Goal: Task Accomplishment & Management: Manage account settings

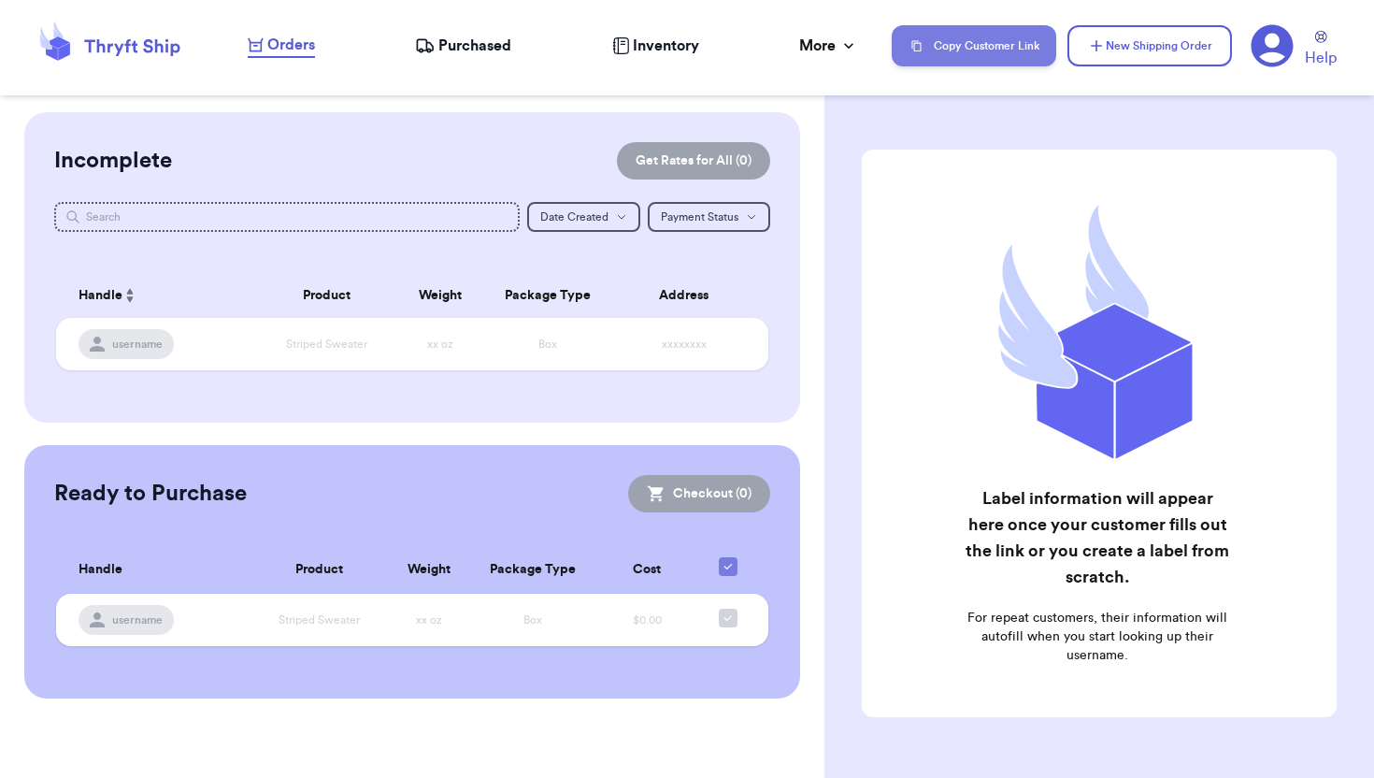
click at [969, 41] on button "Copy Customer Link" at bounding box center [974, 45] width 165 height 41
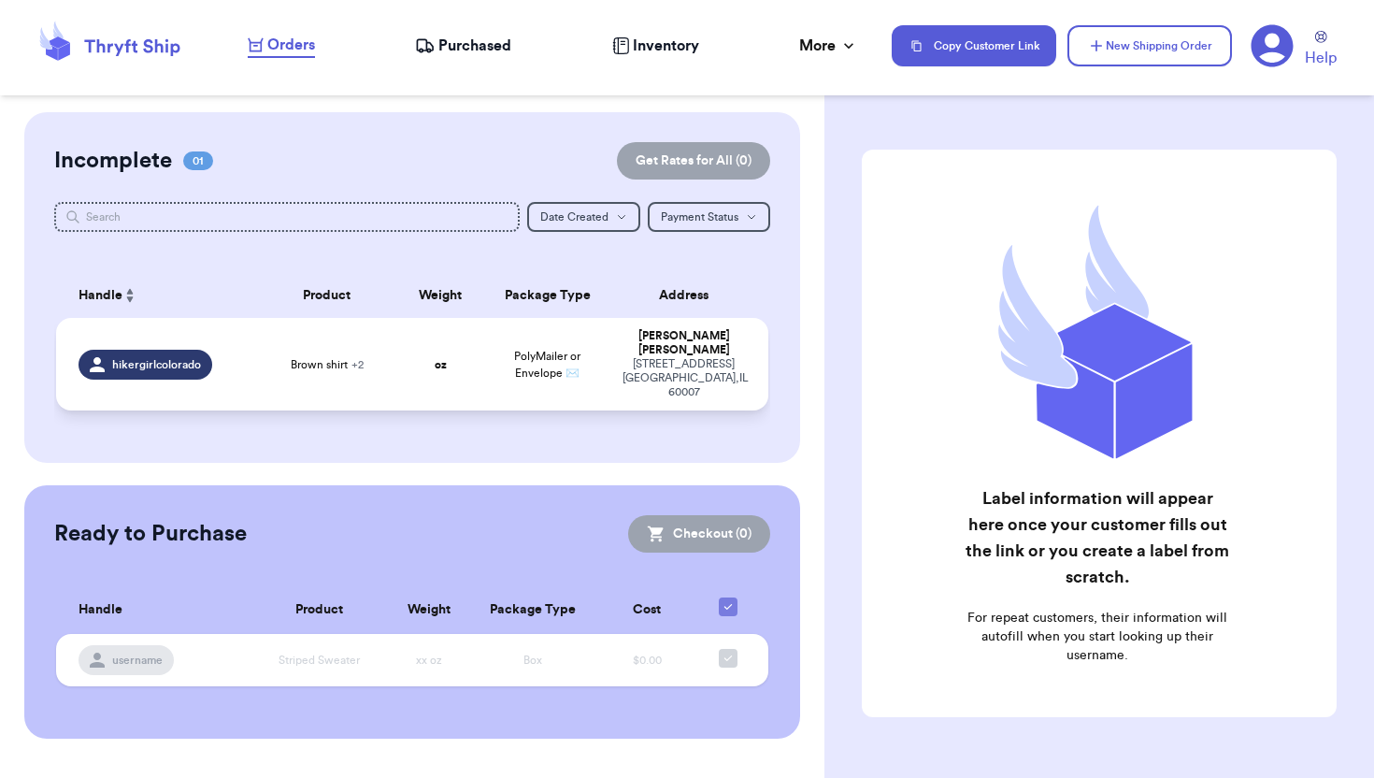
click at [265, 344] on td "Brown shirt + 2" at bounding box center [327, 364] width 142 height 93
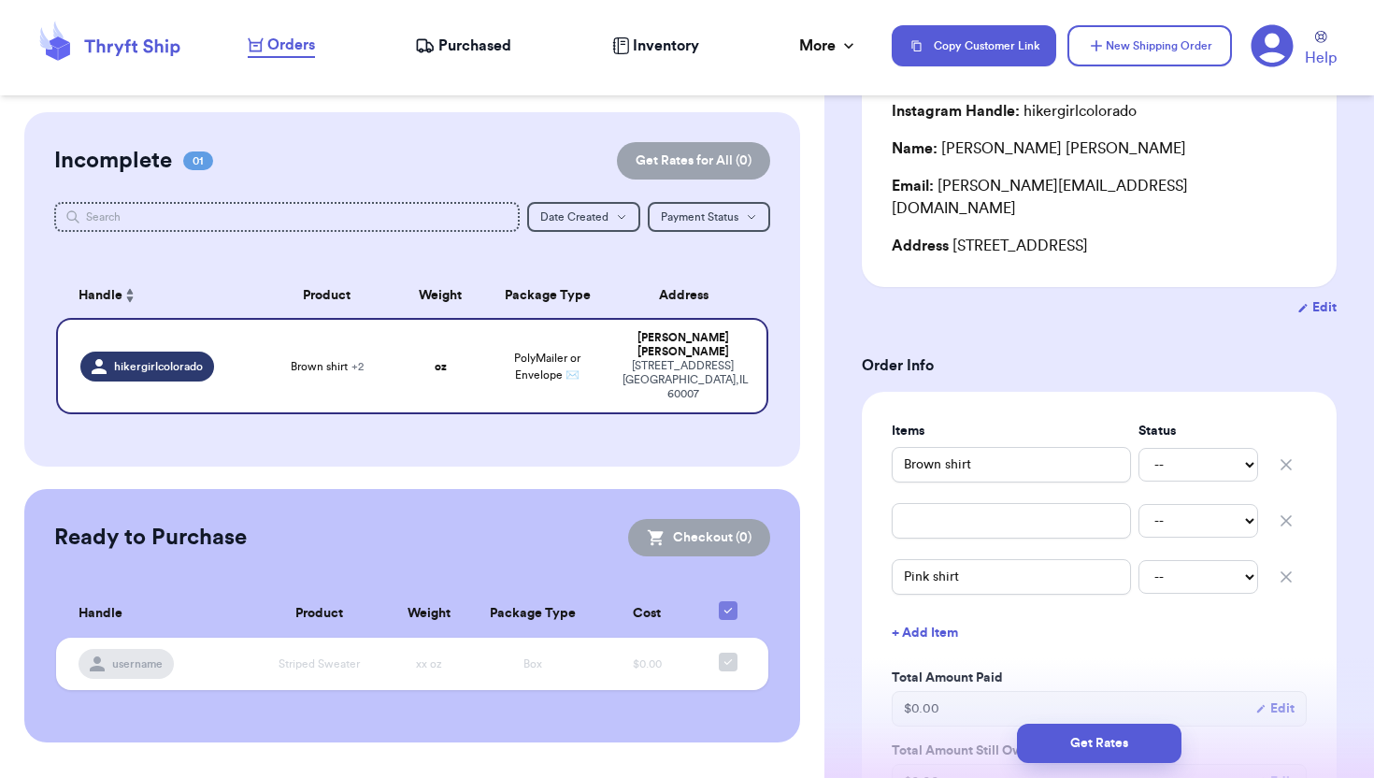
scroll to position [238, 0]
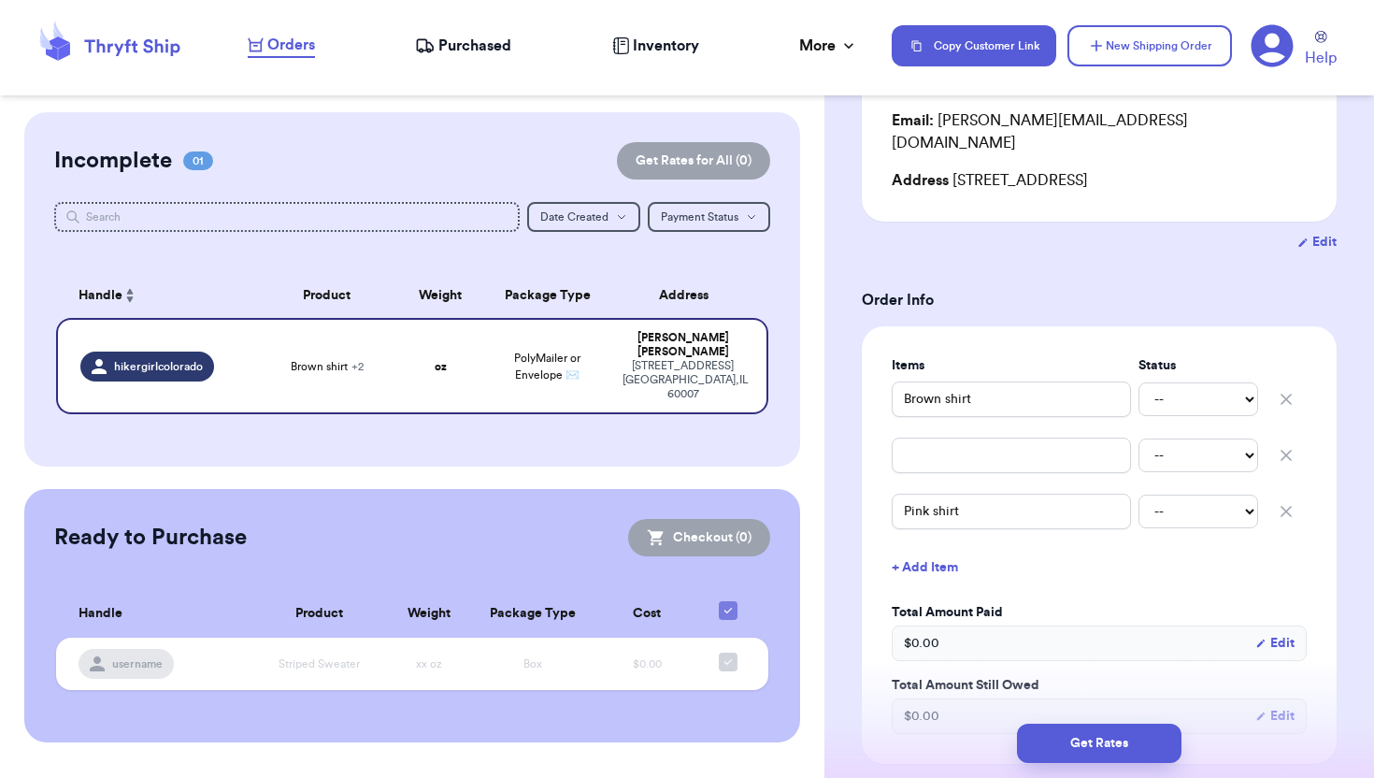
click at [1287, 446] on icon "button" at bounding box center [1286, 455] width 19 height 19
type input "Pink shirt"
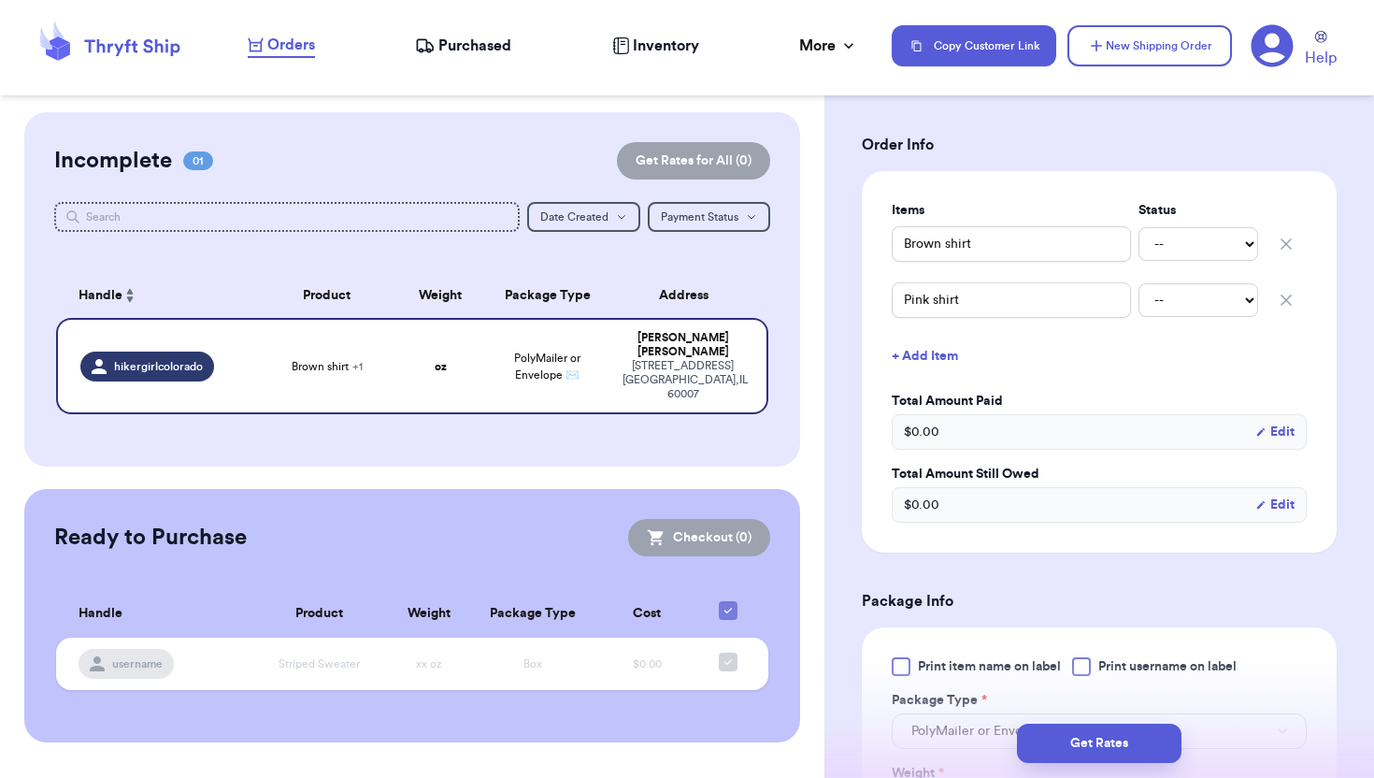
scroll to position [398, 0]
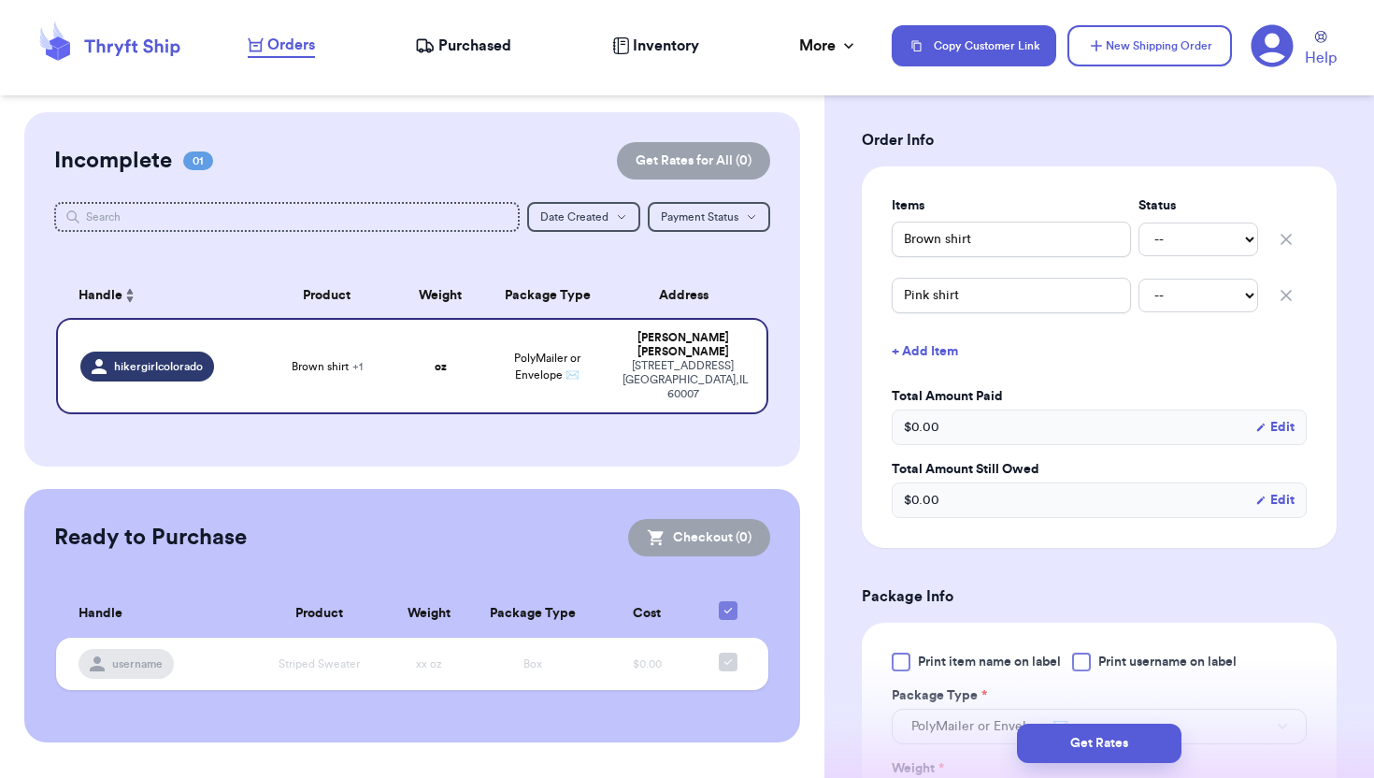
click at [1022, 409] on div "$ 0.00 Edit" at bounding box center [1099, 427] width 415 height 36
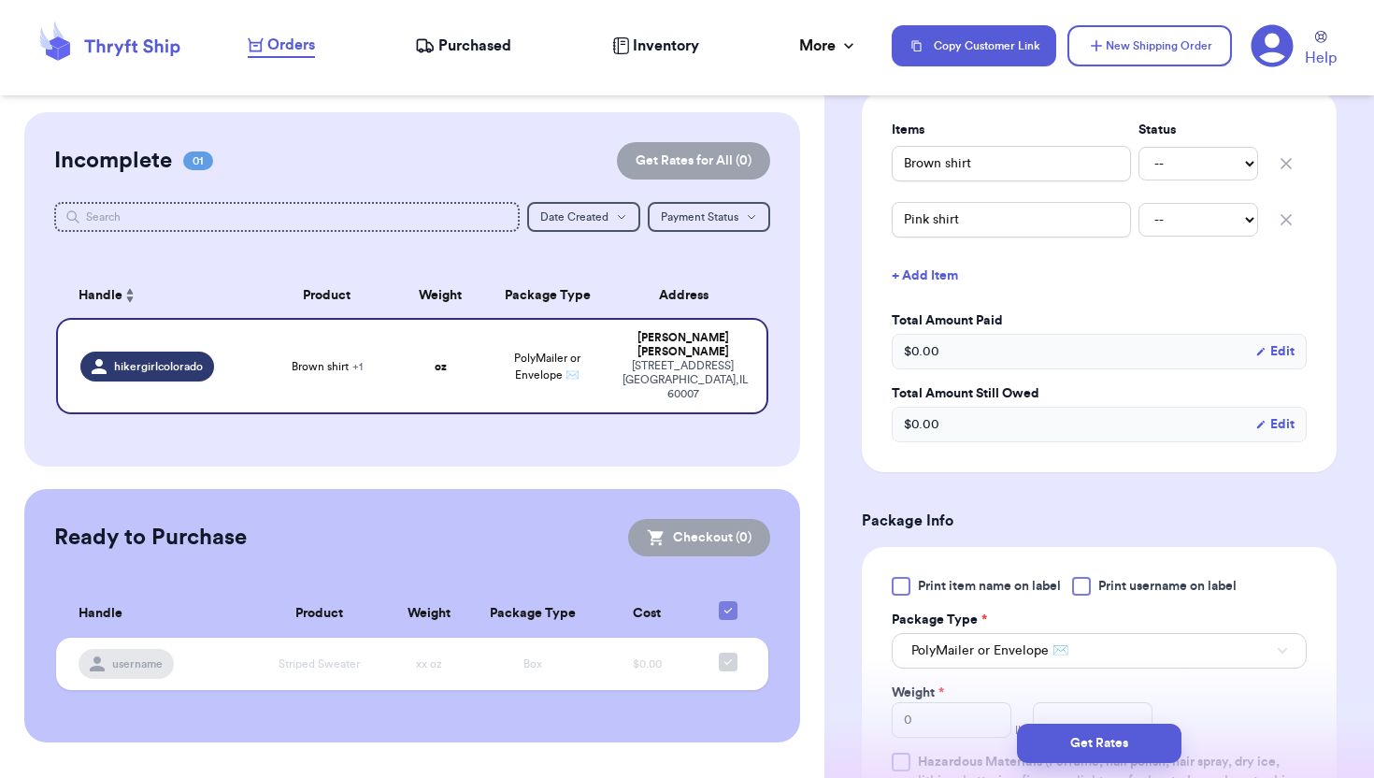
scroll to position [466, 0]
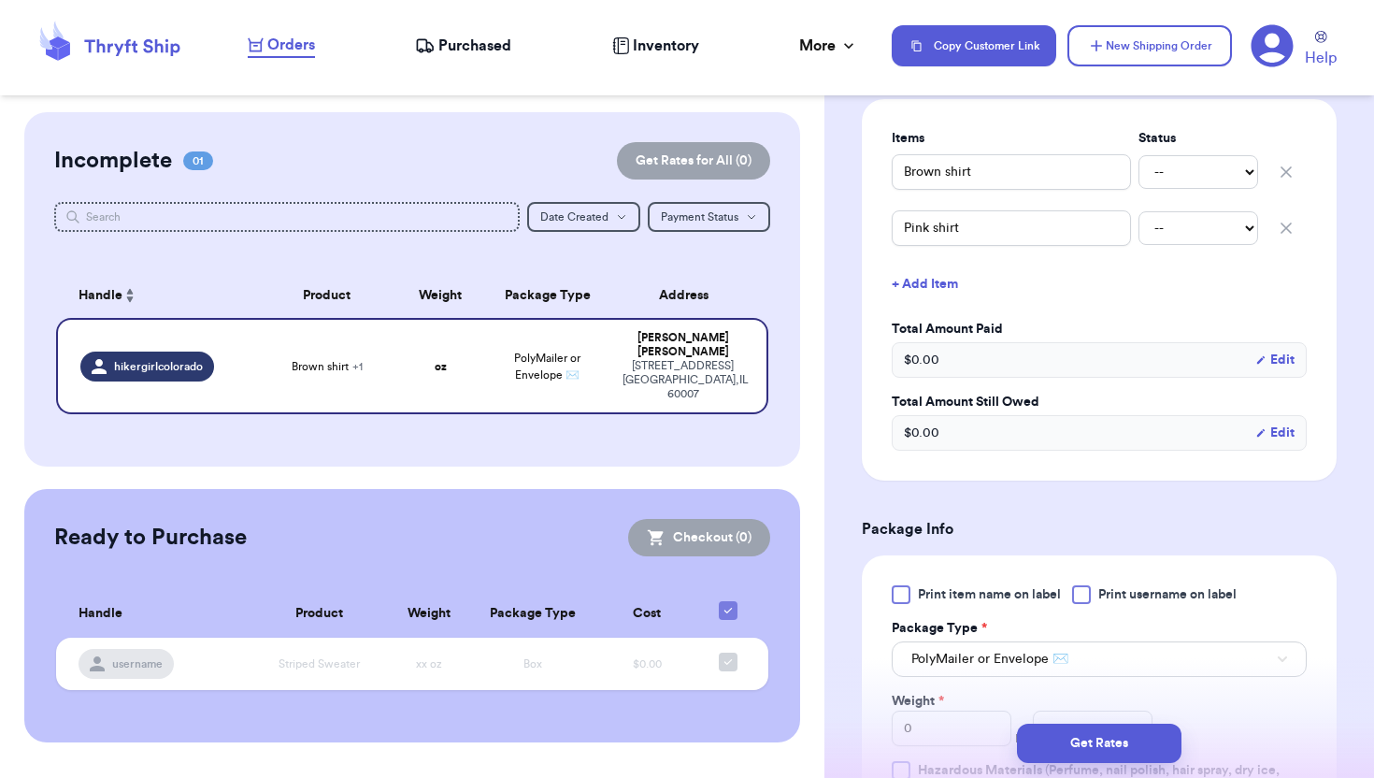
click at [952, 352] on div "$ 0.00 Edit" at bounding box center [1099, 360] width 415 height 36
click at [1274, 351] on button "Edit" at bounding box center [1275, 360] width 39 height 19
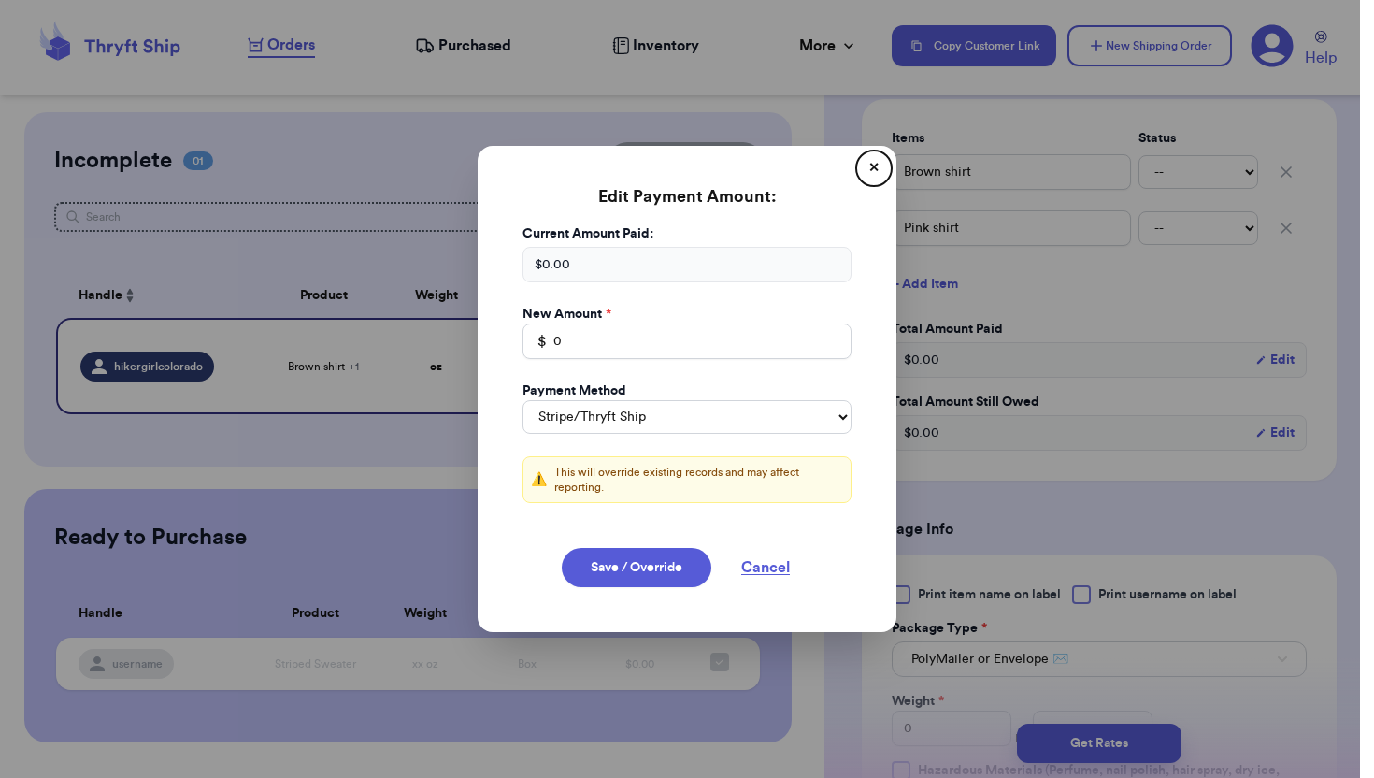
click at [704, 256] on div "$ 0.00" at bounding box center [687, 265] width 329 height 36
click at [612, 361] on div "Current Amount Paid: $ 0.00 New Amount * $ 0 Payment Method Stripe/Thryft Ship …" at bounding box center [687, 374] width 374 height 301
click at [562, 253] on div "$ 0.00" at bounding box center [687, 265] width 329 height 36
click at [562, 276] on div "$ 0.00" at bounding box center [687, 265] width 329 height 36
click at [562, 265] on div "$ 0.00" at bounding box center [687, 265] width 329 height 36
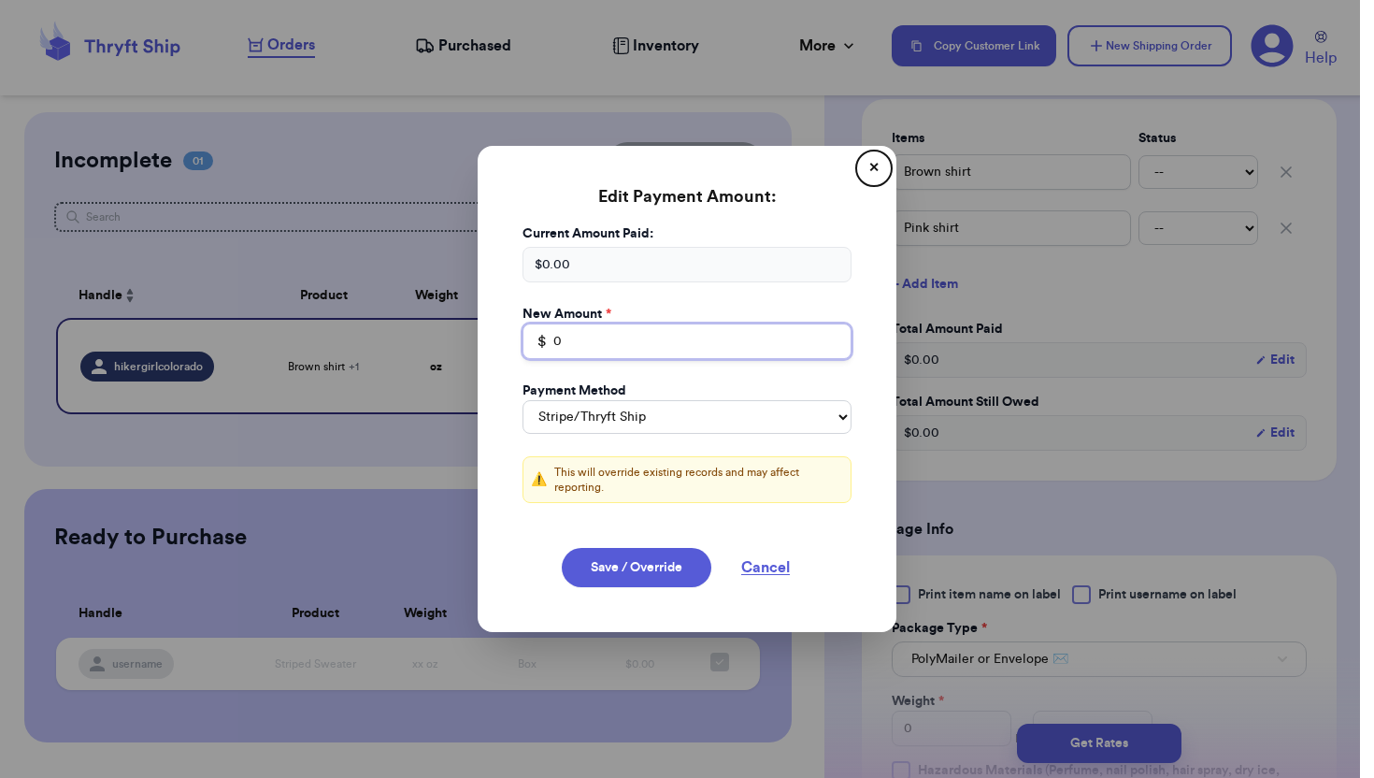
click at [579, 341] on input "0" at bounding box center [687, 341] width 329 height 36
type input "1"
type input "14"
click at [870, 171] on button "✕" at bounding box center [874, 168] width 30 height 30
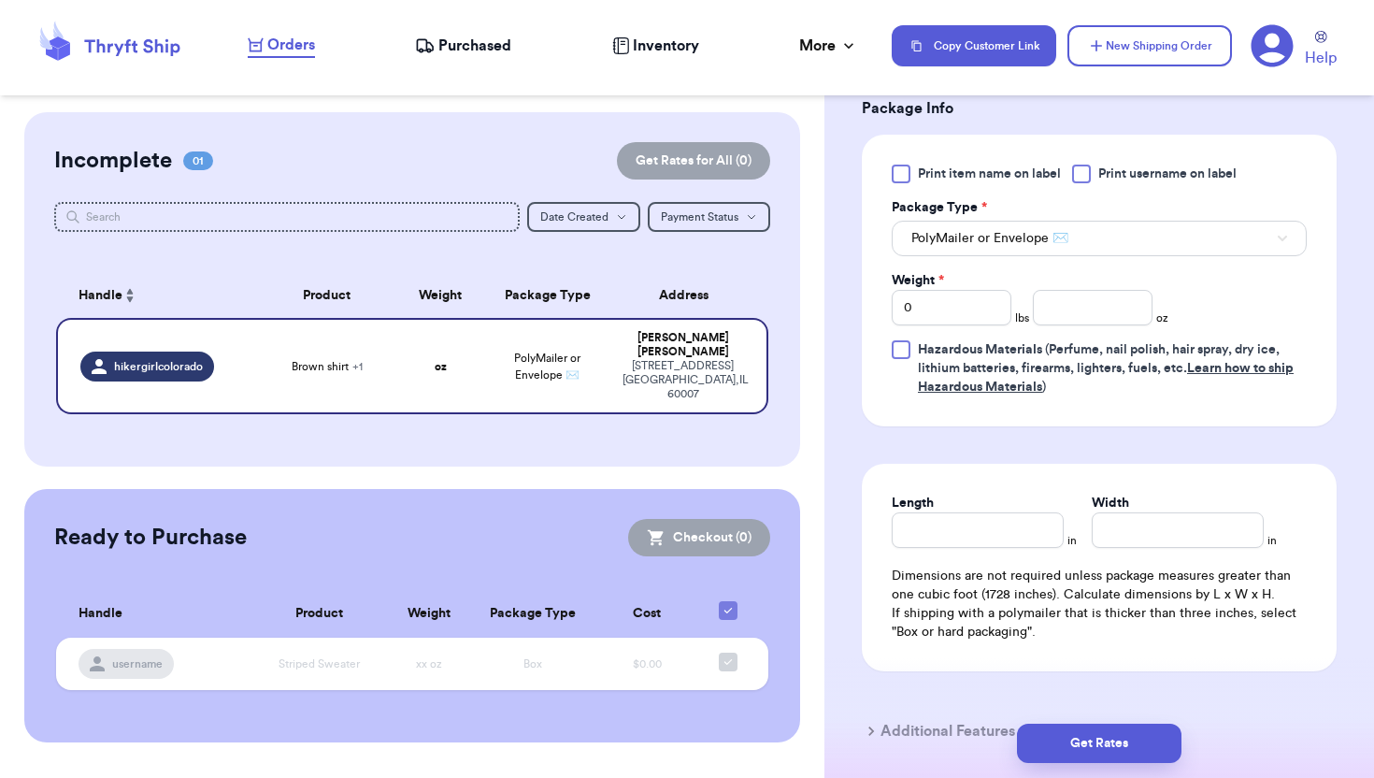
scroll to position [815, 0]
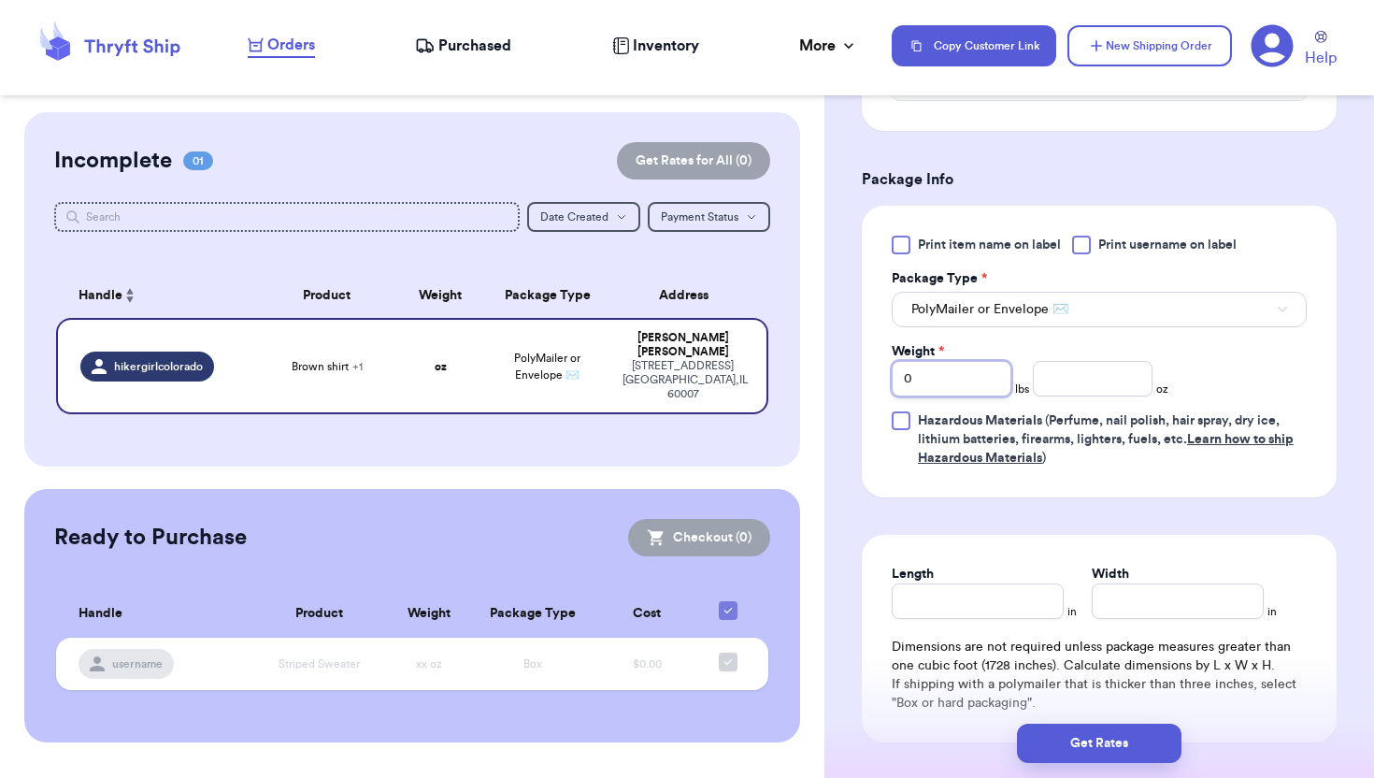
click at [943, 361] on input "0" at bounding box center [952, 379] width 120 height 36
click at [950, 361] on input "0" at bounding box center [952, 379] width 120 height 36
type input "01"
type input "0"
type input "1"
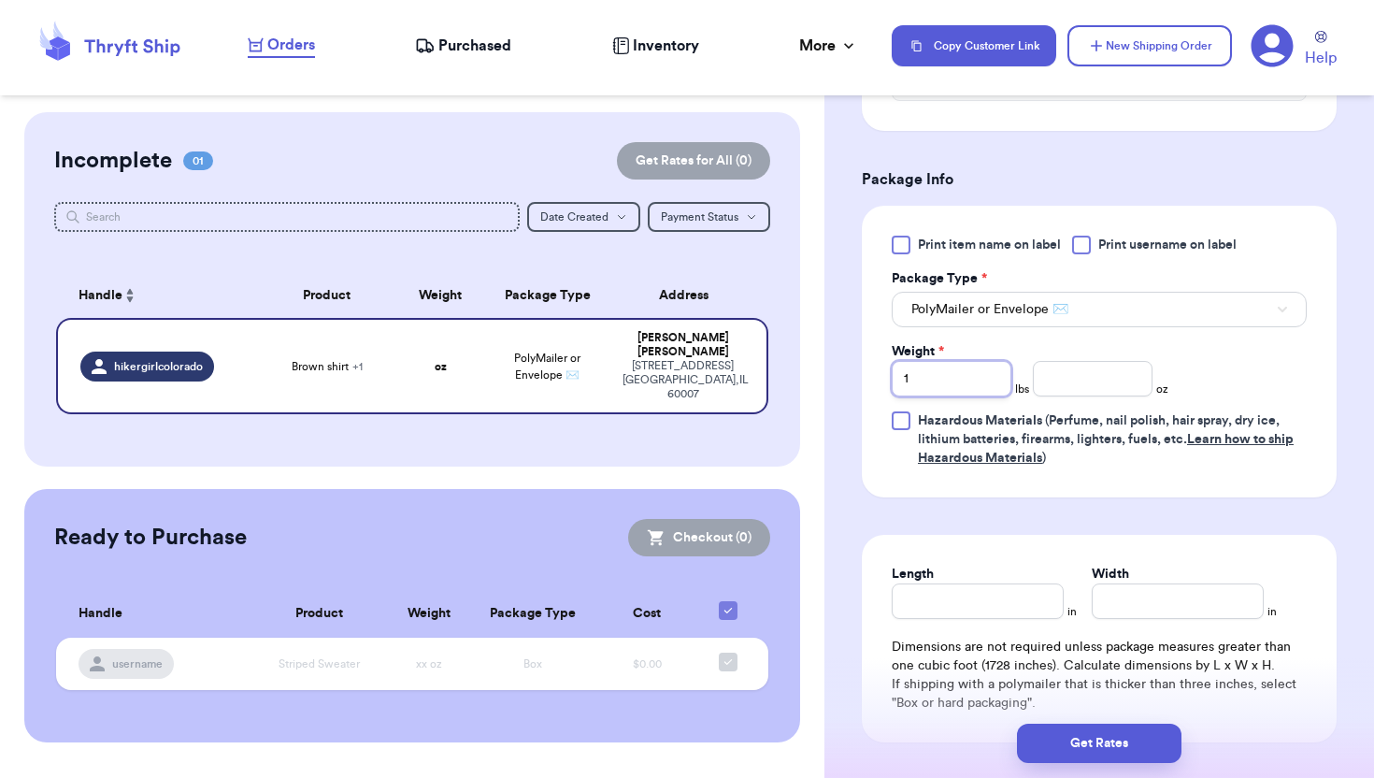
type input "1"
click at [1114, 364] on input "number" at bounding box center [1093, 379] width 120 height 36
type input "4"
click at [1000, 583] on input "Length" at bounding box center [978, 601] width 172 height 36
type input "14"
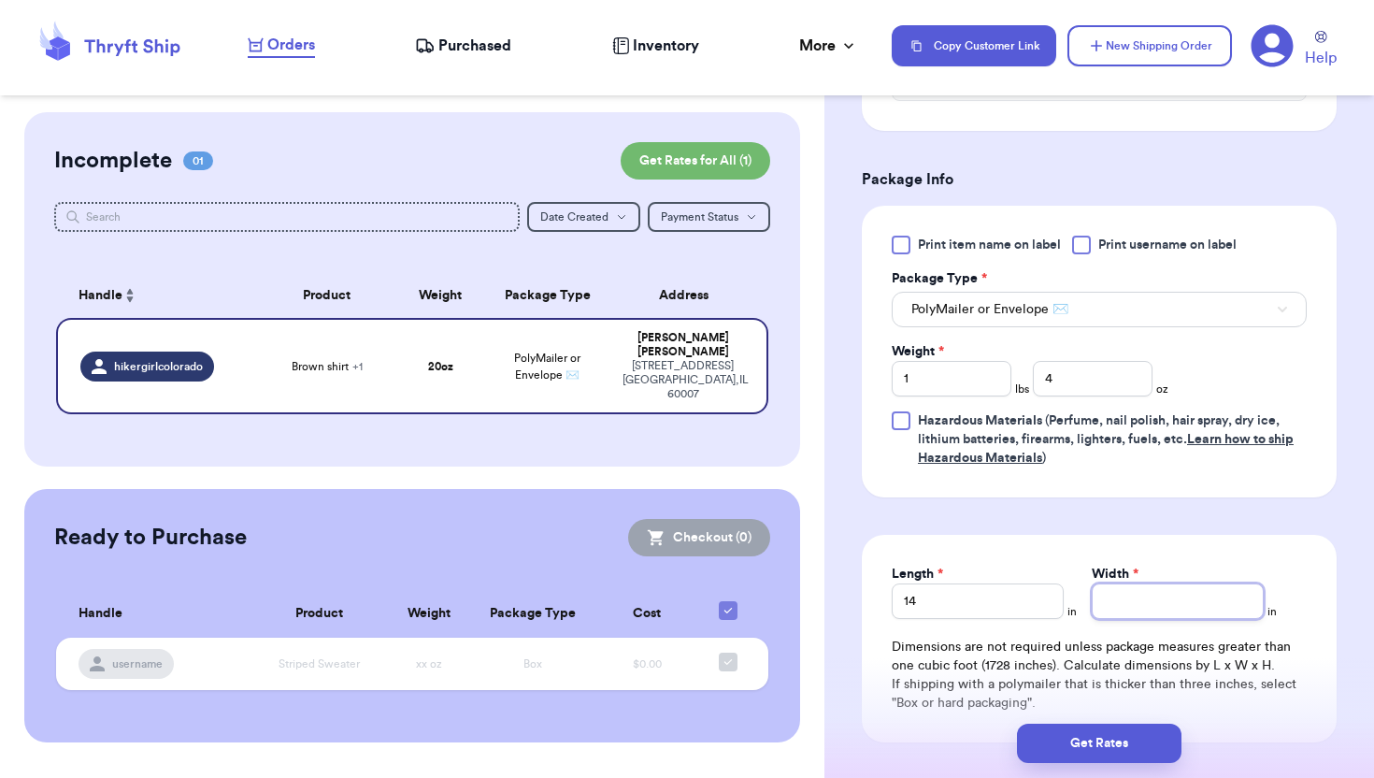
click at [1132, 591] on input "Width *" at bounding box center [1178, 601] width 172 height 36
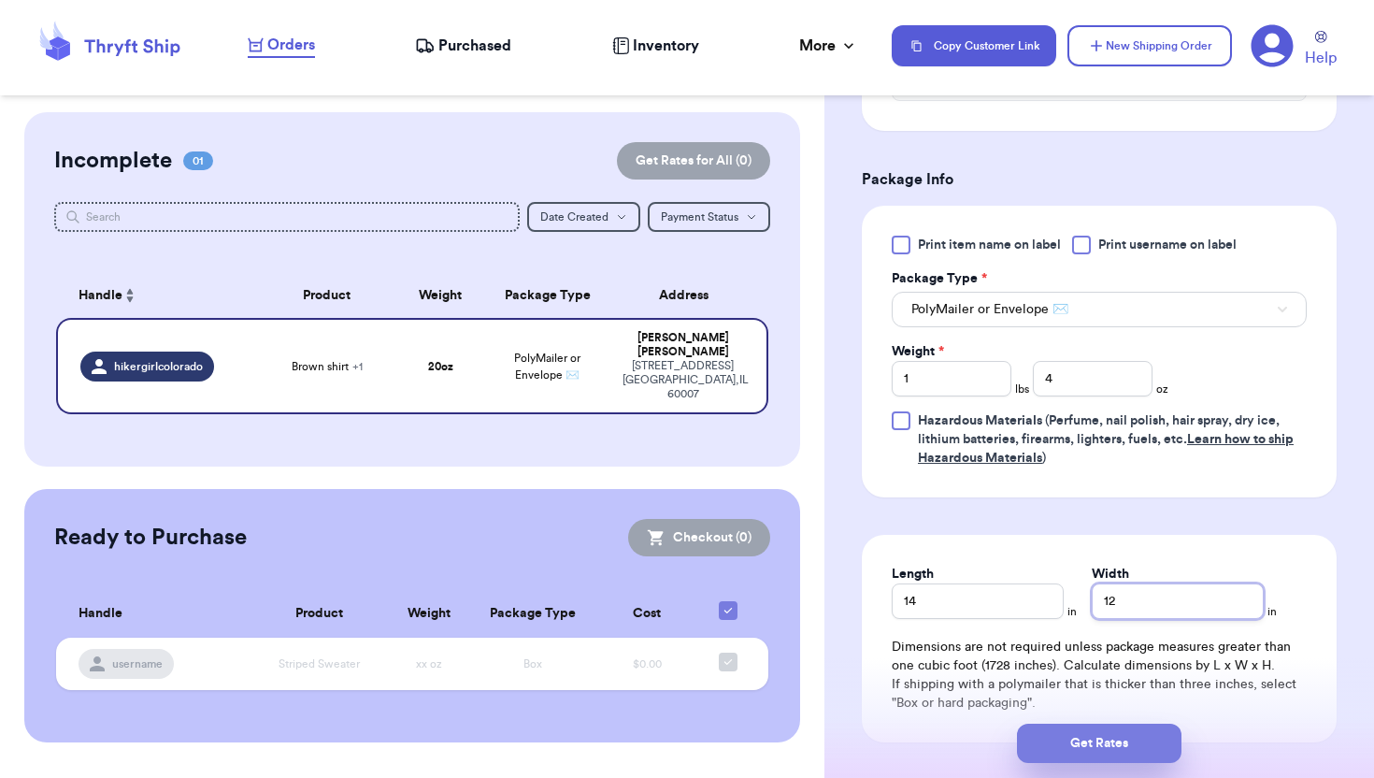
type input "12"
click at [1132, 740] on button "Get Rates" at bounding box center [1099, 743] width 165 height 39
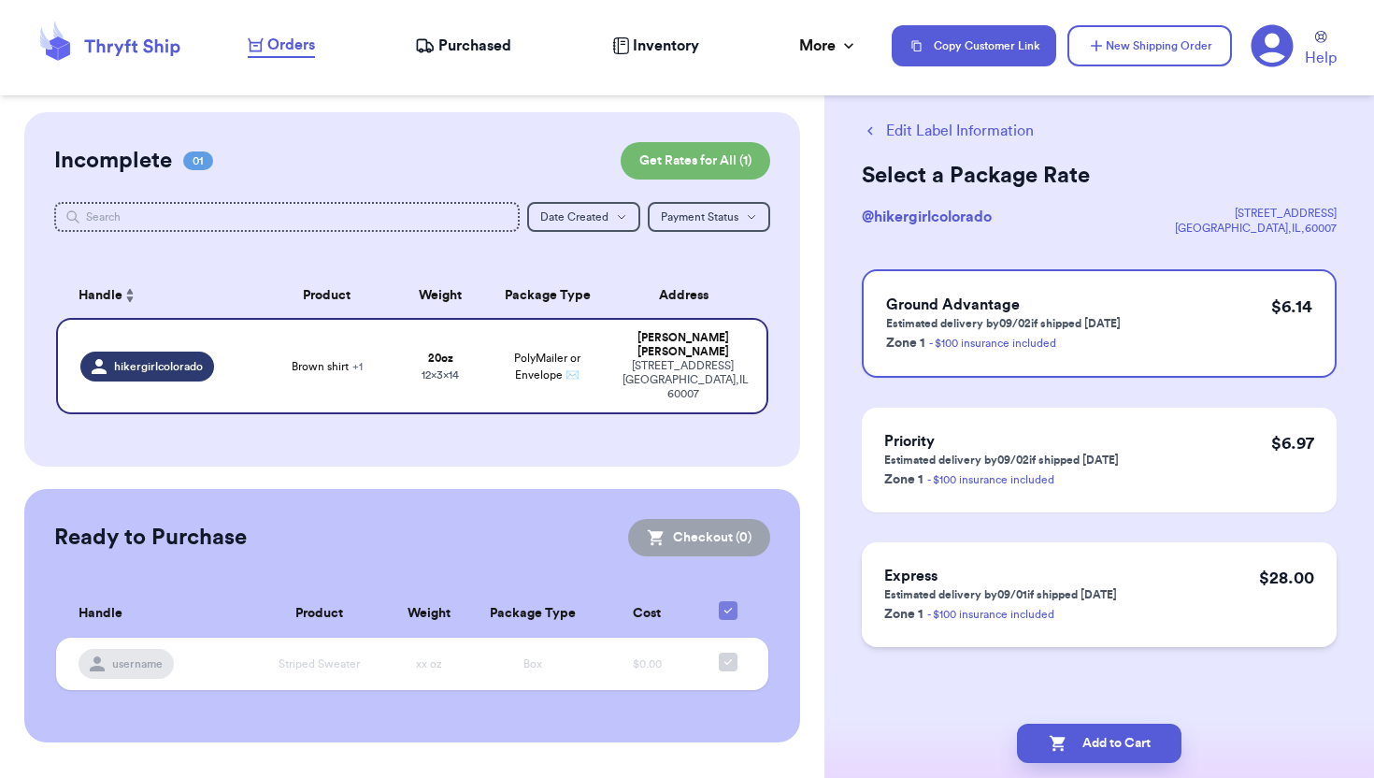
scroll to position [0, 0]
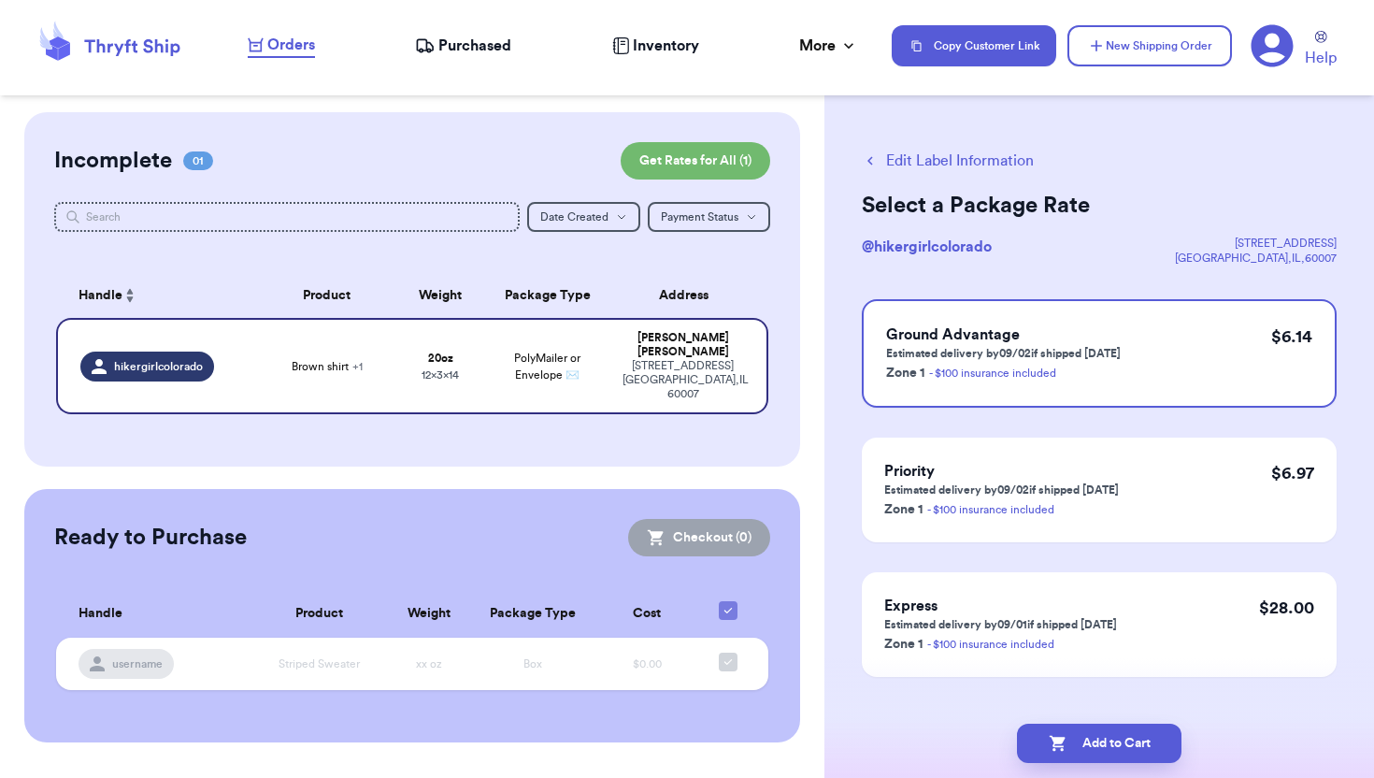
click at [870, 155] on icon "button" at bounding box center [870, 160] width 17 height 17
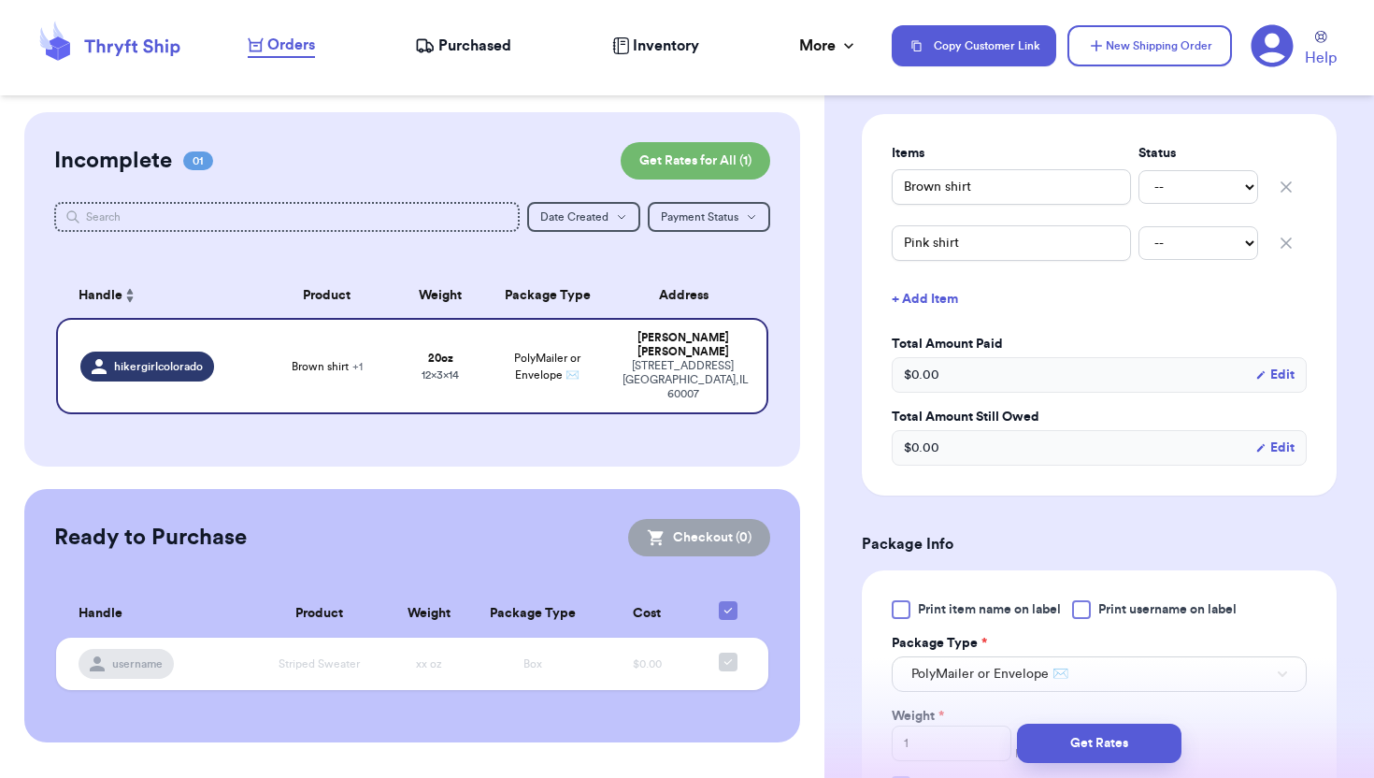
scroll to position [815, 0]
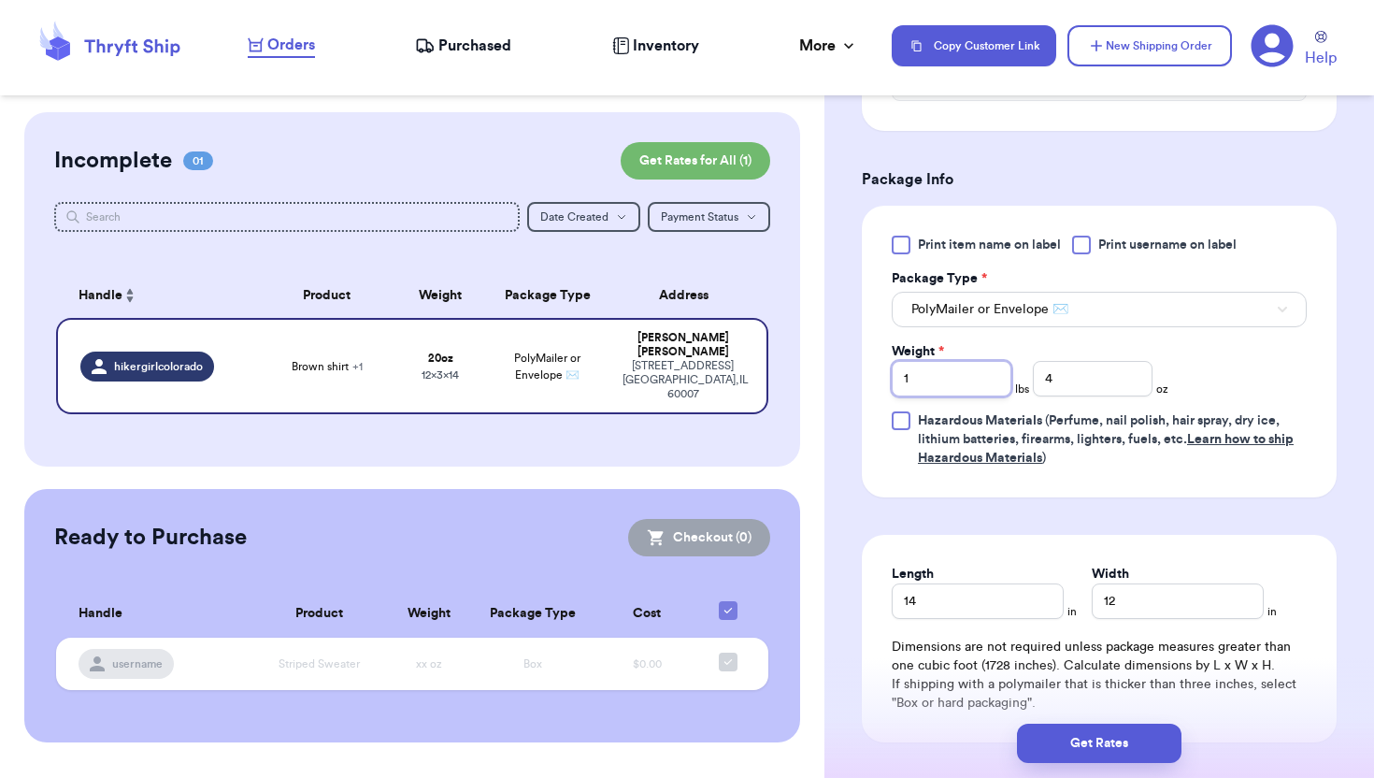
click at [968, 361] on input "1" at bounding box center [952, 379] width 120 height 36
click at [1097, 361] on input "4" at bounding box center [1093, 379] width 120 height 36
type input "11"
click at [1133, 747] on button "Get Rates" at bounding box center [1099, 743] width 165 height 39
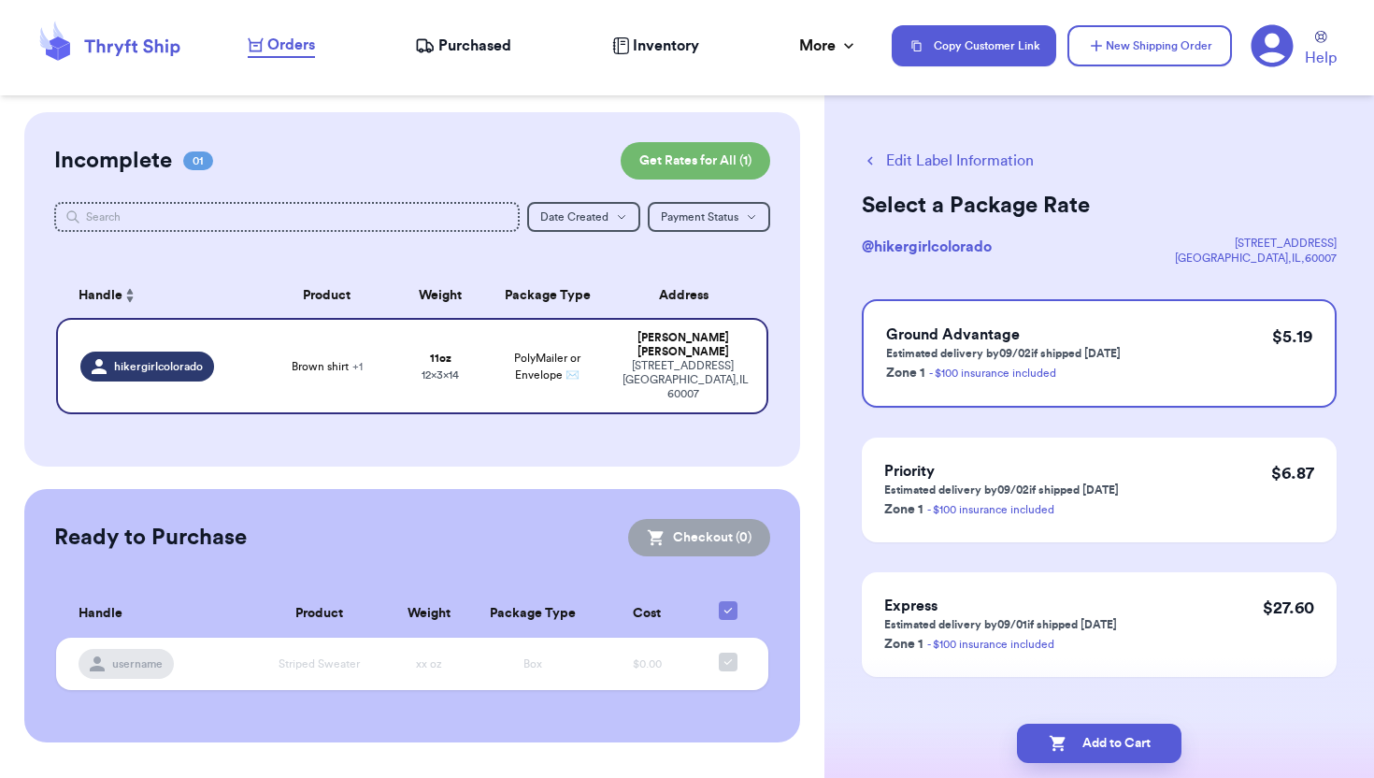
click at [878, 159] on icon "button" at bounding box center [870, 160] width 17 height 17
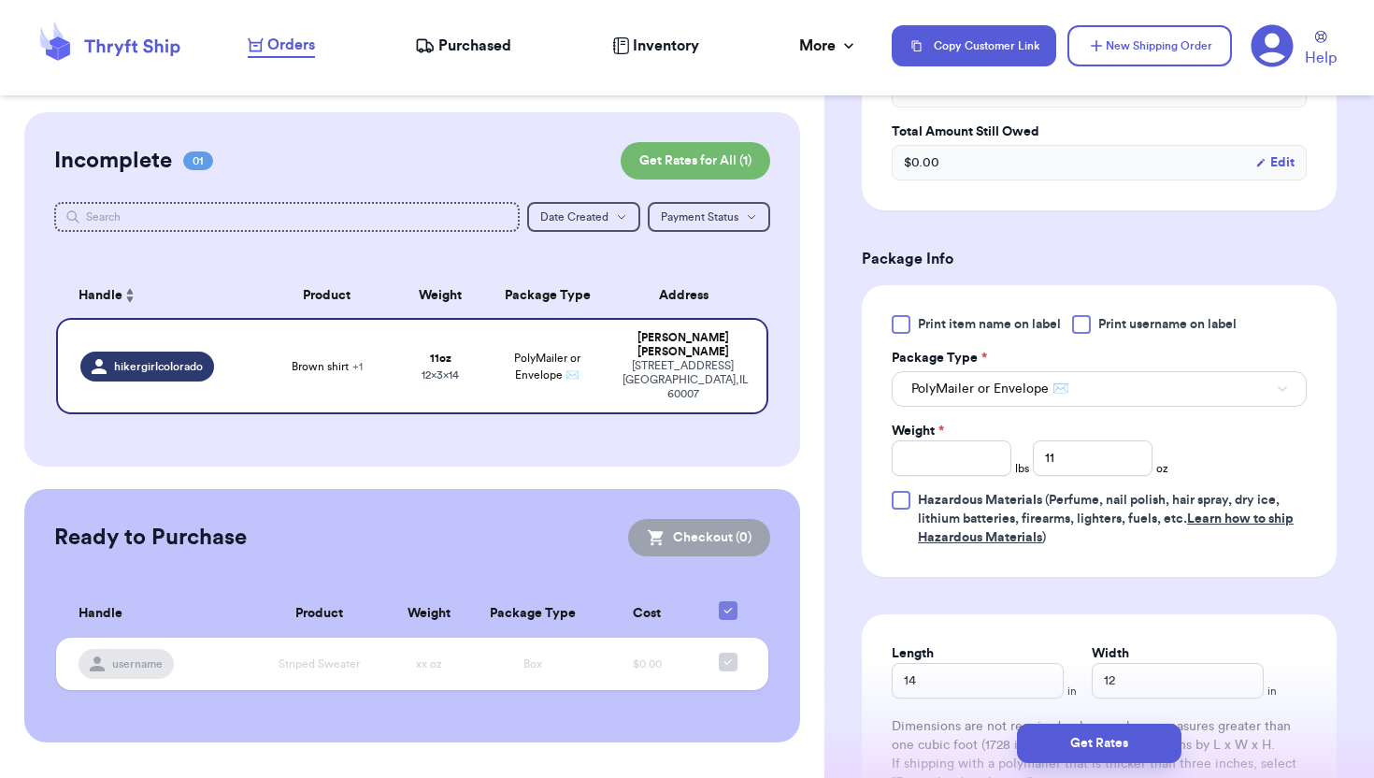
scroll to position [766, 0]
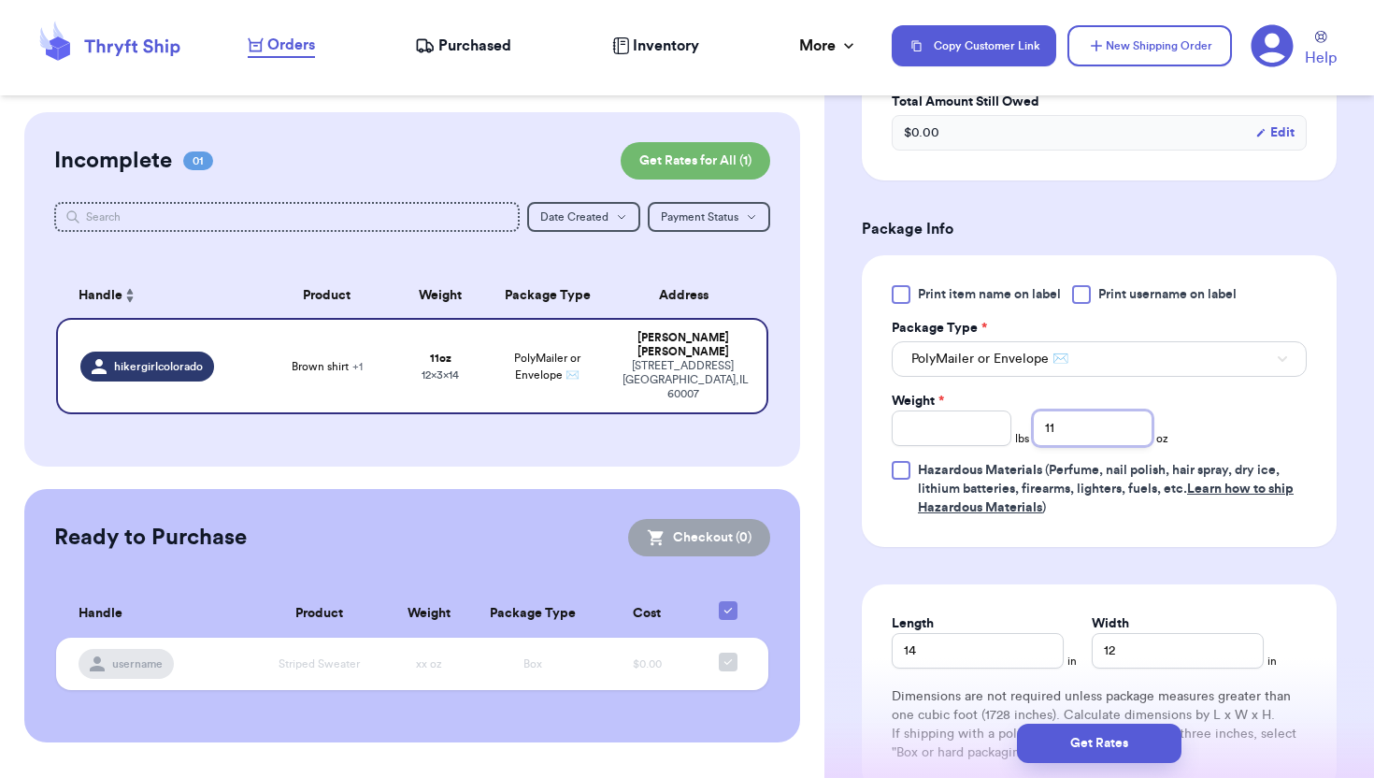
click at [1094, 413] on input "11" at bounding box center [1093, 428] width 120 height 36
type input "1"
type input "7"
click at [1127, 739] on button "Get Rates" at bounding box center [1099, 743] width 165 height 39
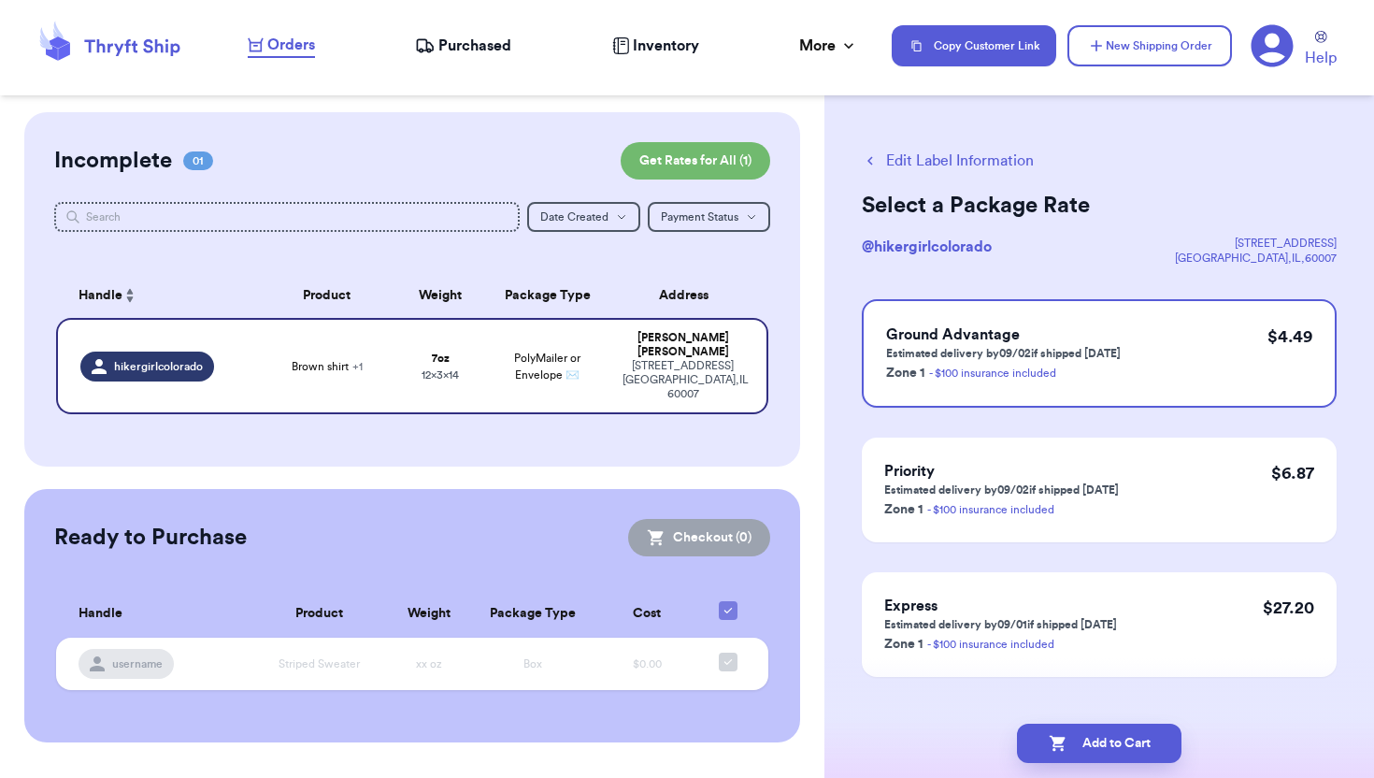
click at [874, 158] on icon "button" at bounding box center [870, 160] width 17 height 17
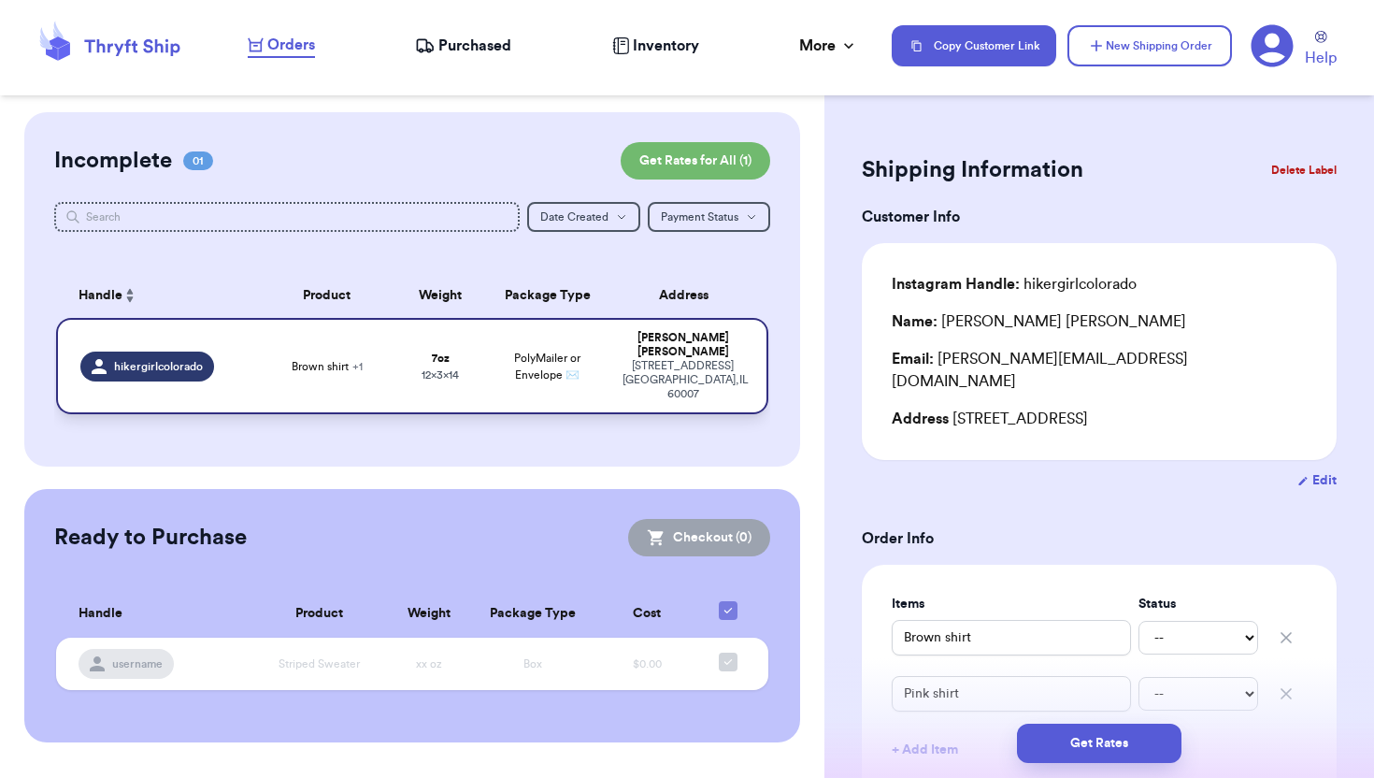
click at [658, 342] on div "Wendy Snyder" at bounding box center [683, 345] width 121 height 28
type input "0"
click at [79, 341] on td "hikergirlcolorado" at bounding box center [155, 366] width 199 height 96
click at [727, 603] on icon at bounding box center [728, 610] width 15 height 15
click at [727, 600] on input "checkbox" at bounding box center [727, 600] width 1 height 1
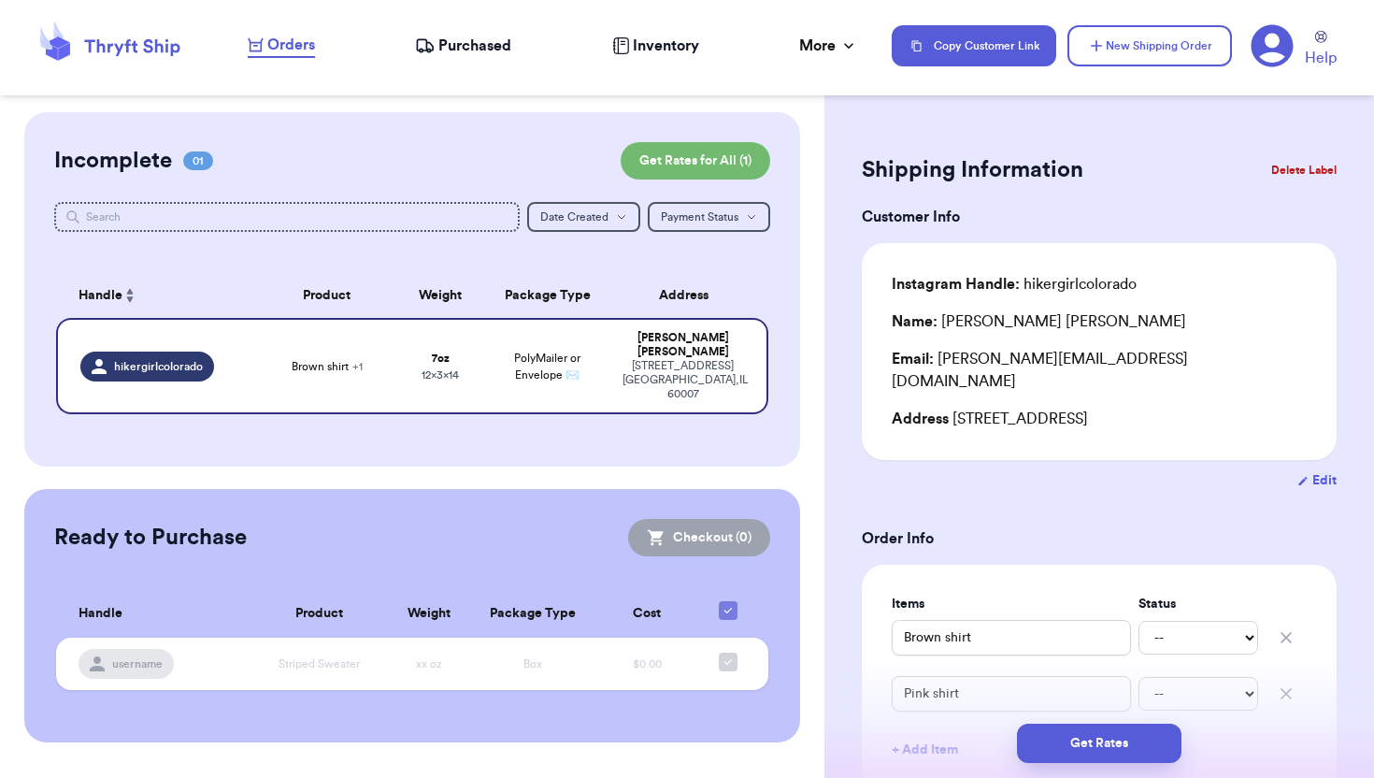
checkbox input "true"
click at [224, 653] on td "username" at bounding box center [153, 664] width 194 height 52
click at [1293, 173] on button "Delete Label" at bounding box center [1304, 170] width 80 height 41
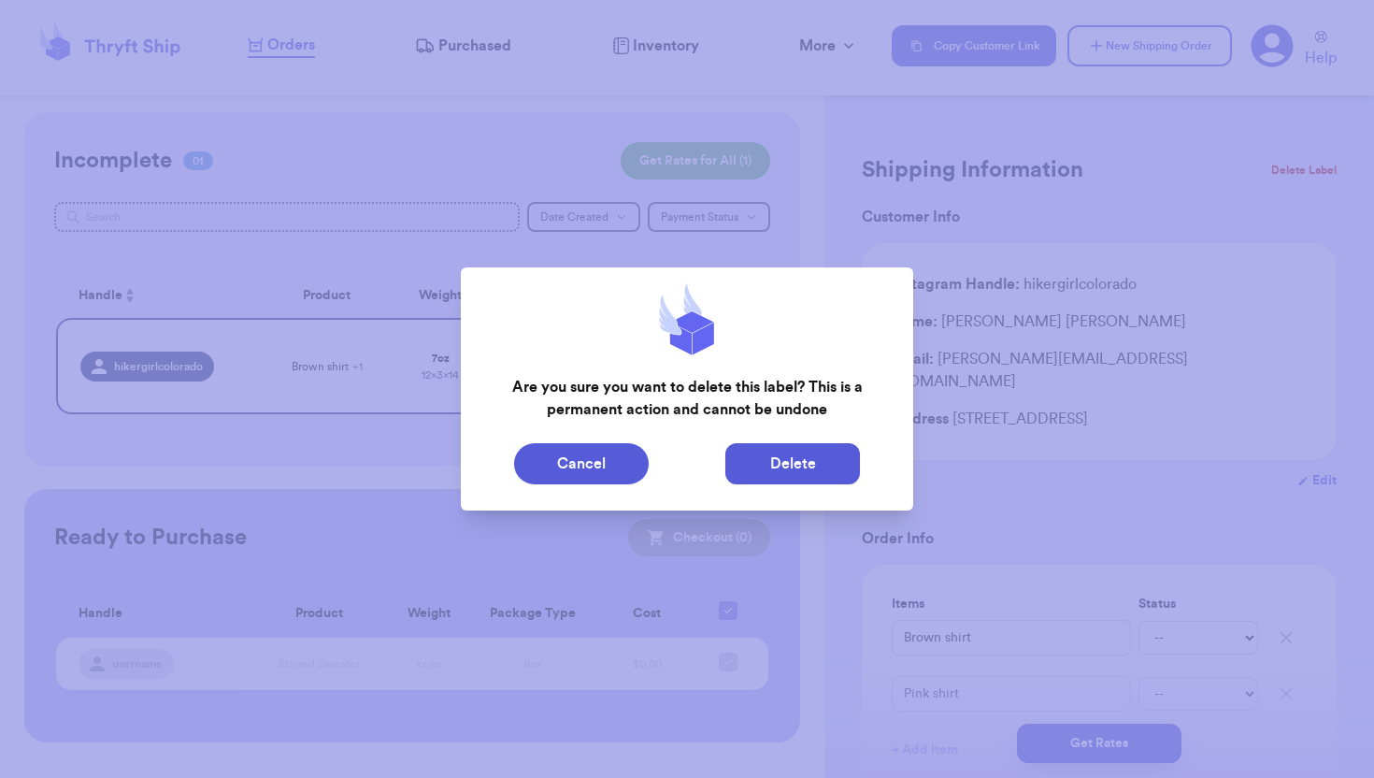
click at [757, 470] on button "Delete" at bounding box center [792, 463] width 135 height 41
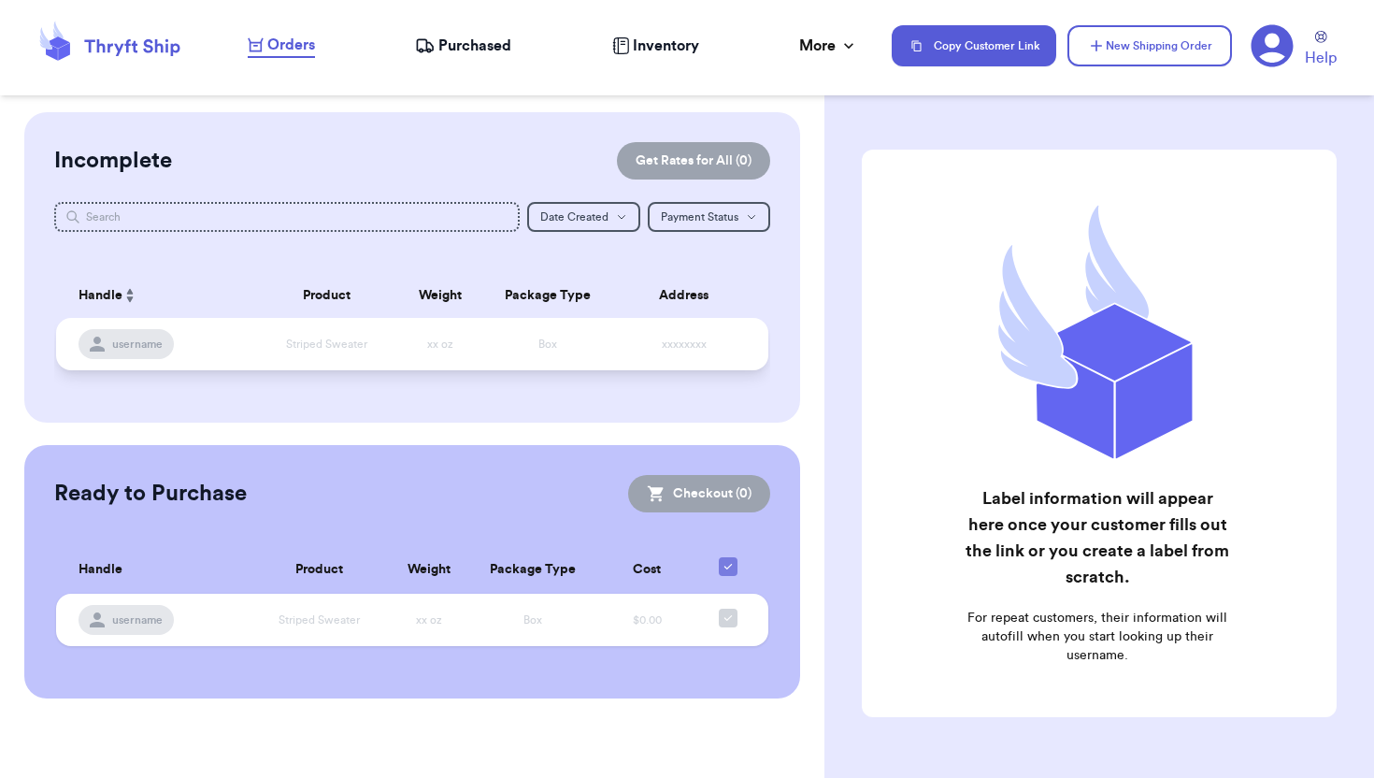
click at [395, 335] on td "Striped Sweater" at bounding box center [327, 344] width 142 height 52
click at [468, 45] on span "Purchased" at bounding box center [474, 46] width 73 height 22
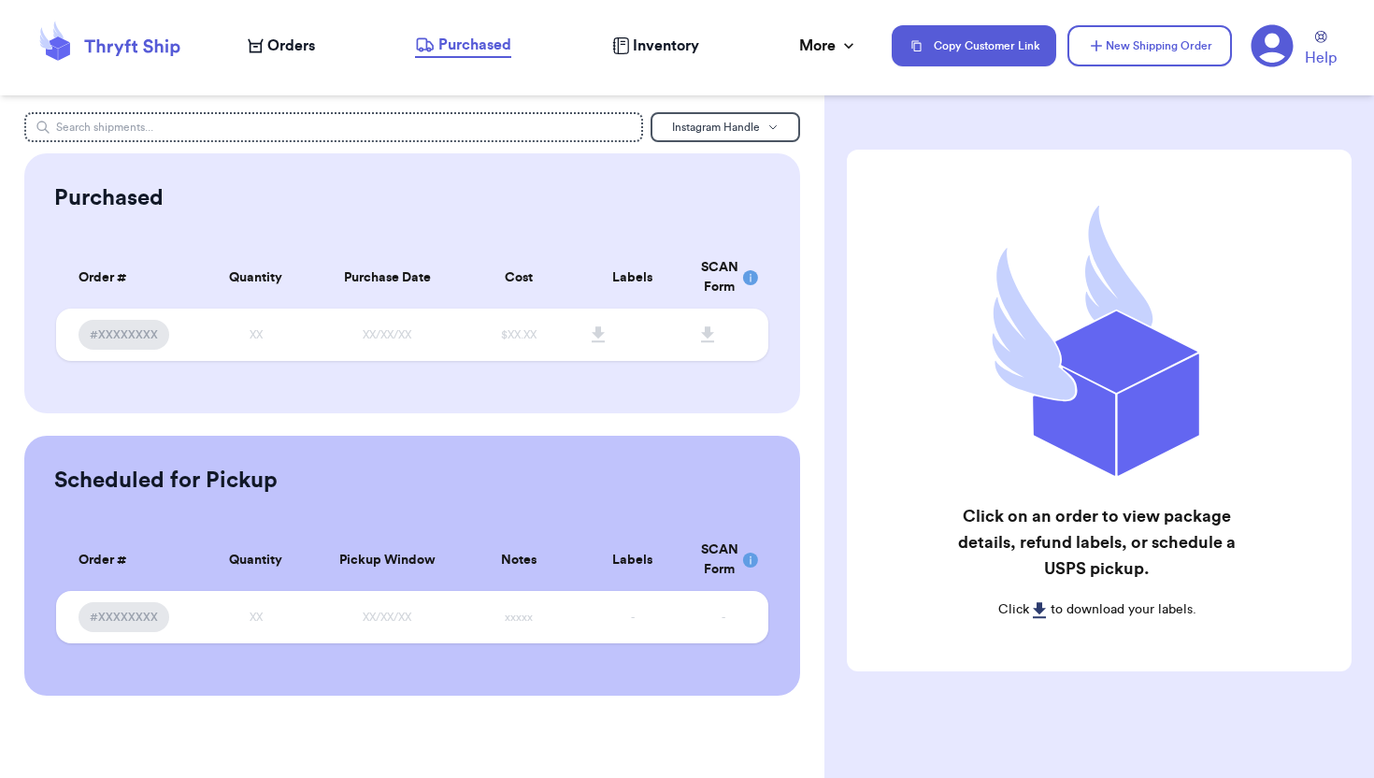
click at [257, 48] on icon at bounding box center [256, 45] width 16 height 15
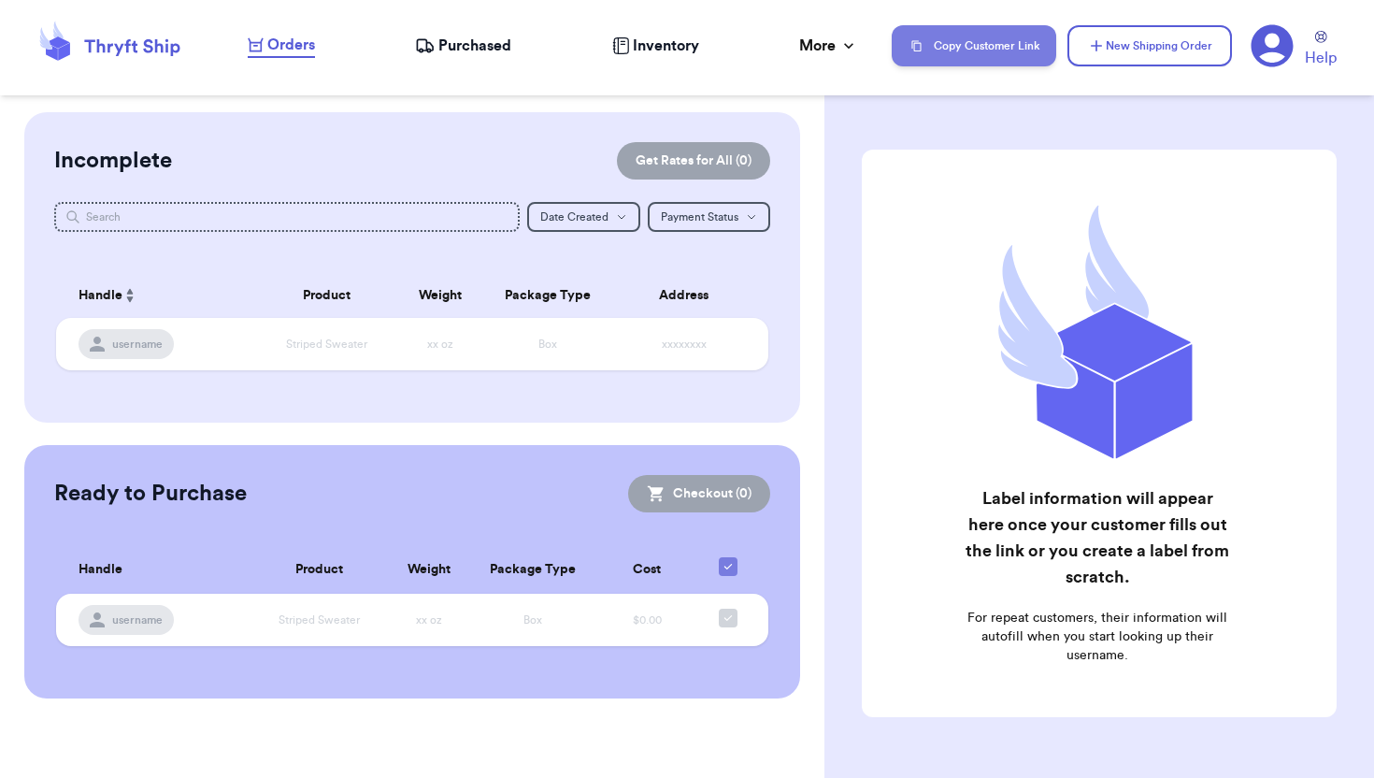
click at [979, 47] on button "Copy Customer Link" at bounding box center [974, 45] width 165 height 41
click at [1271, 60] on icon at bounding box center [1272, 45] width 43 height 43
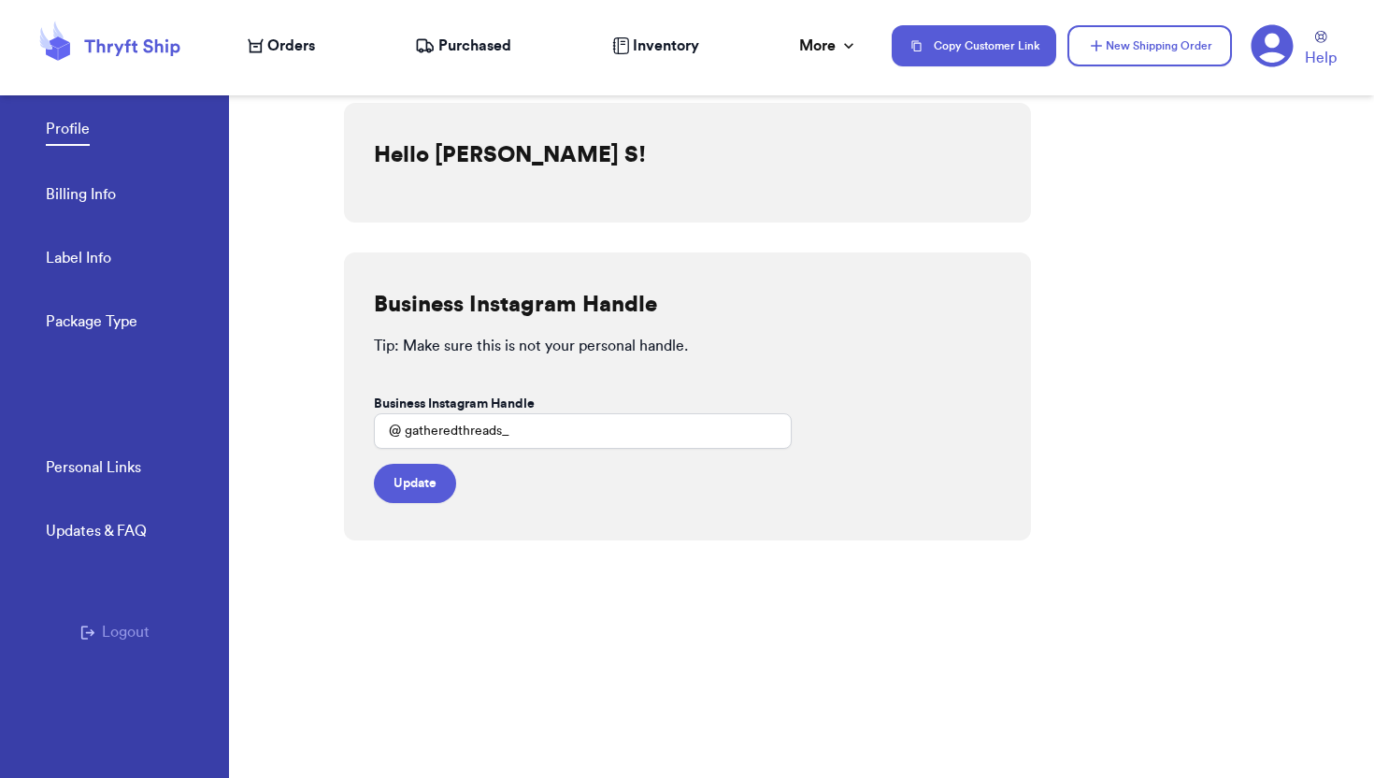
click at [1271, 50] on icon at bounding box center [1273, 46] width 42 height 42
click at [1343, 299] on div "Hello [PERSON_NAME] S! Business Instagram Handle Tip: Make sure this is not you…" at bounding box center [859, 421] width 1031 height 712
click at [293, 39] on span "Orders" at bounding box center [291, 46] width 48 height 22
